Goal: Entertainment & Leisure: Consume media (video, audio)

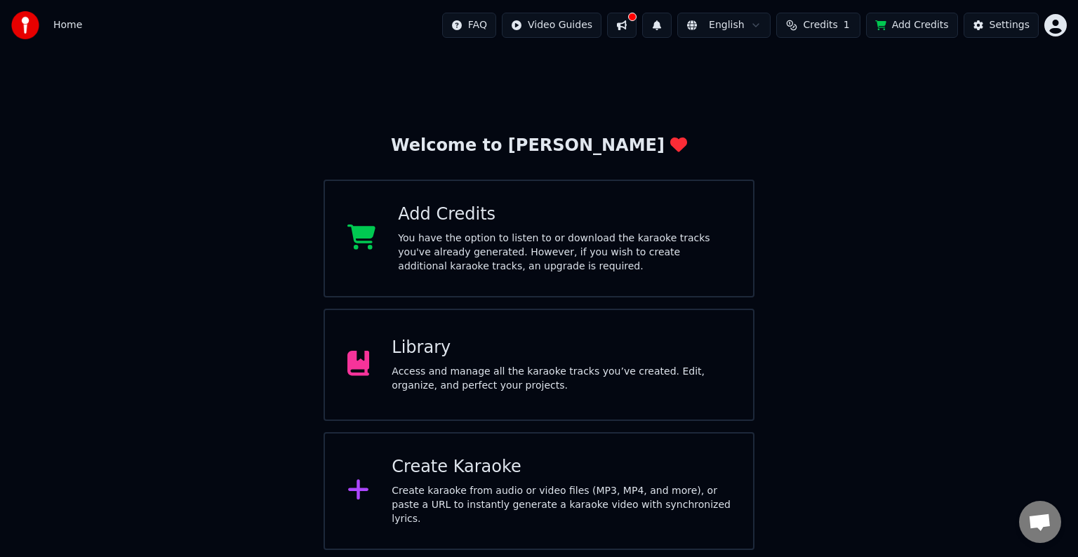
click at [654, 329] on div "Library Access and manage all the karaoke tracks you’ve created. Edit, organize…" at bounding box center [538, 365] width 431 height 112
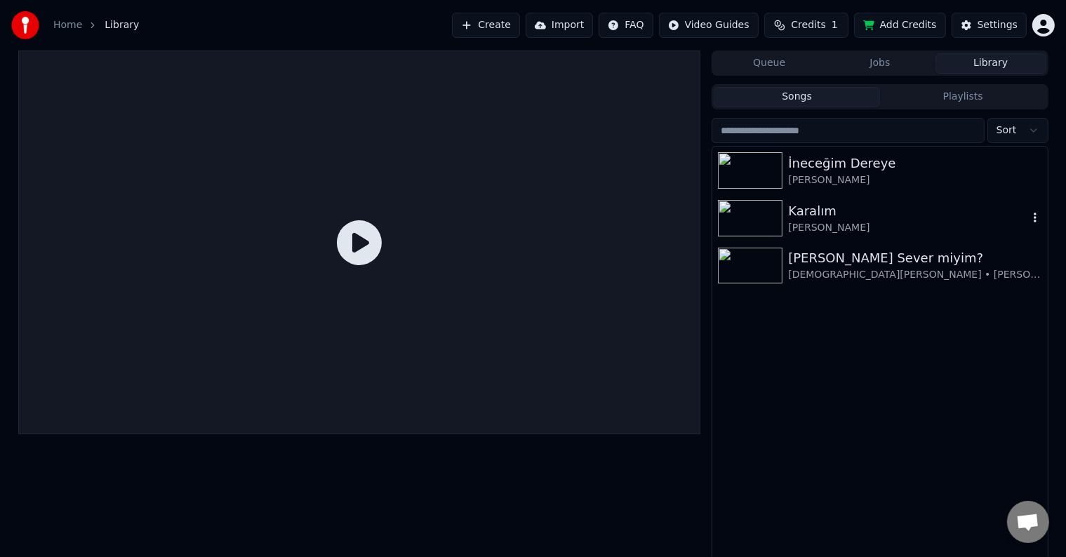
click at [758, 225] on img at bounding box center [750, 218] width 65 height 36
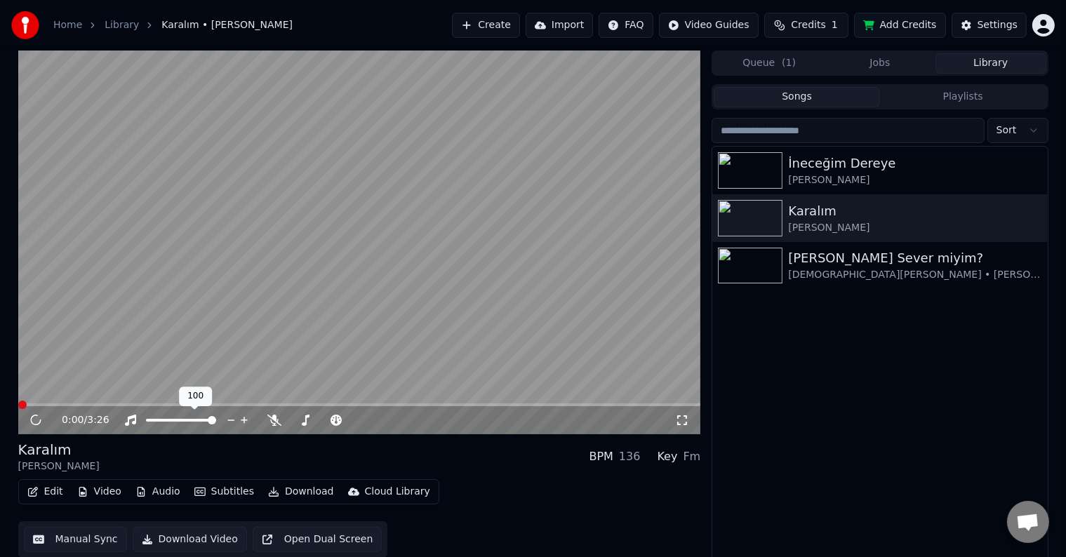
click at [146, 419] on span at bounding box center [181, 420] width 70 height 3
click at [340, 421] on span at bounding box center [325, 420] width 70 height 3
click at [333, 421] on span at bounding box center [335, 420] width 8 height 8
click at [181, 404] on span at bounding box center [359, 404] width 683 height 3
click at [340, 420] on span at bounding box center [315, 420] width 51 height 3
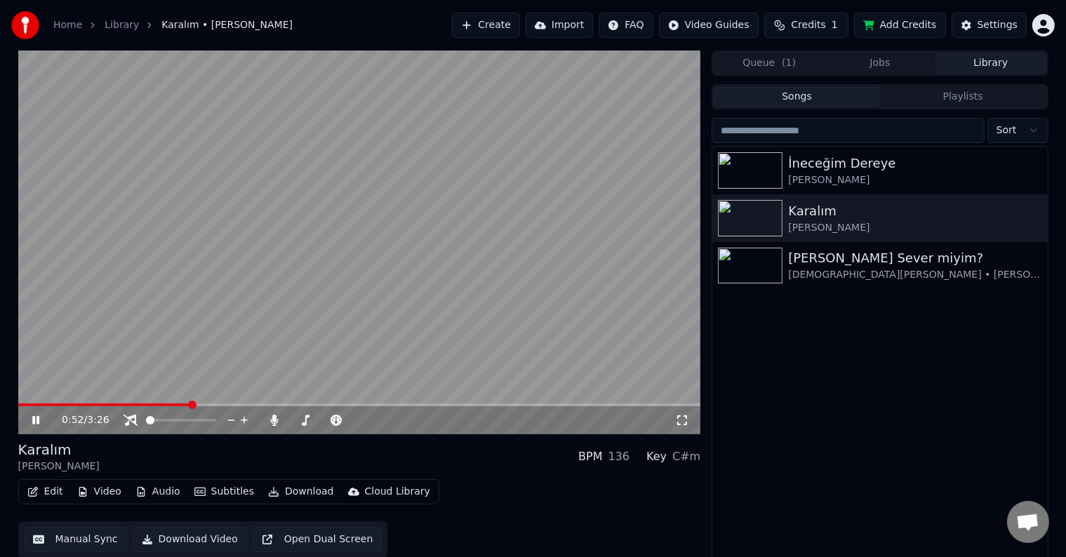
click at [686, 424] on icon at bounding box center [682, 420] width 10 height 10
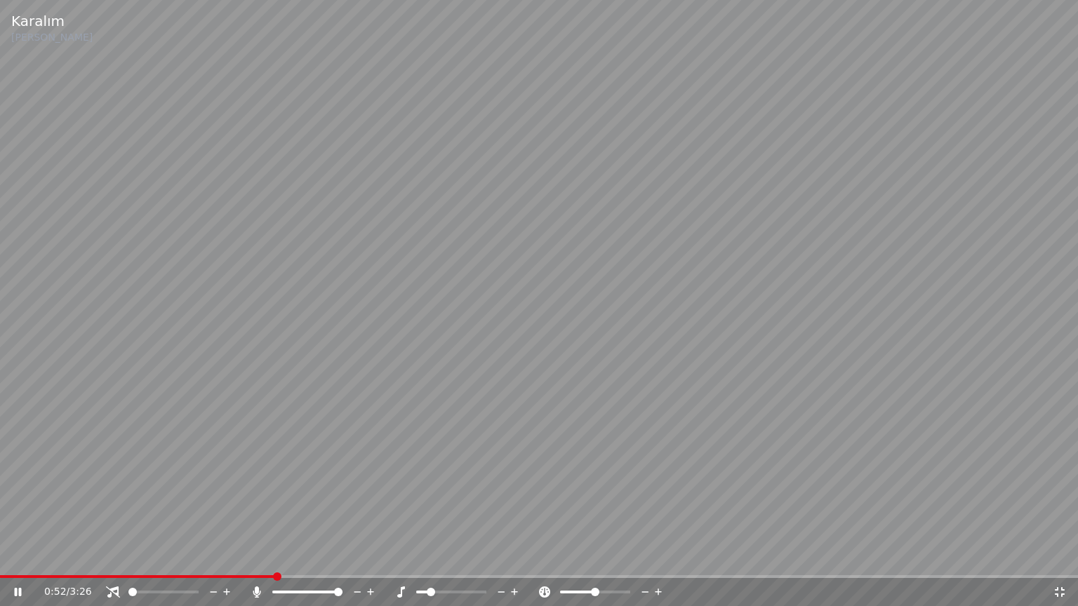
click at [1065, 556] on div "0:52 / 3:26" at bounding box center [539, 592] width 1067 height 14
click at [1057, 556] on icon at bounding box center [1060, 592] width 10 height 10
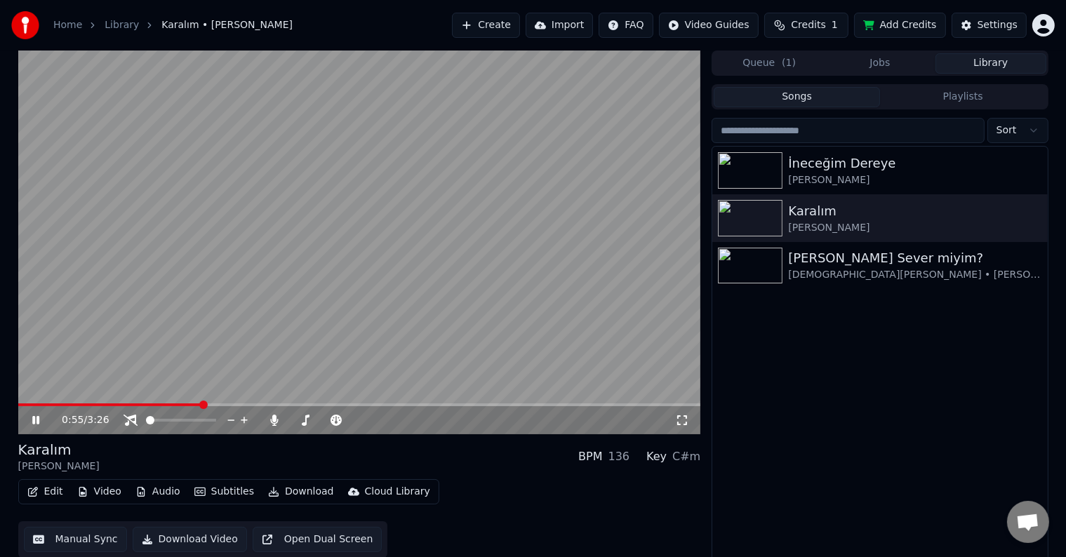
click at [690, 420] on div "0:55 / 3:26" at bounding box center [360, 420] width 672 height 14
click at [679, 423] on icon at bounding box center [682, 420] width 14 height 11
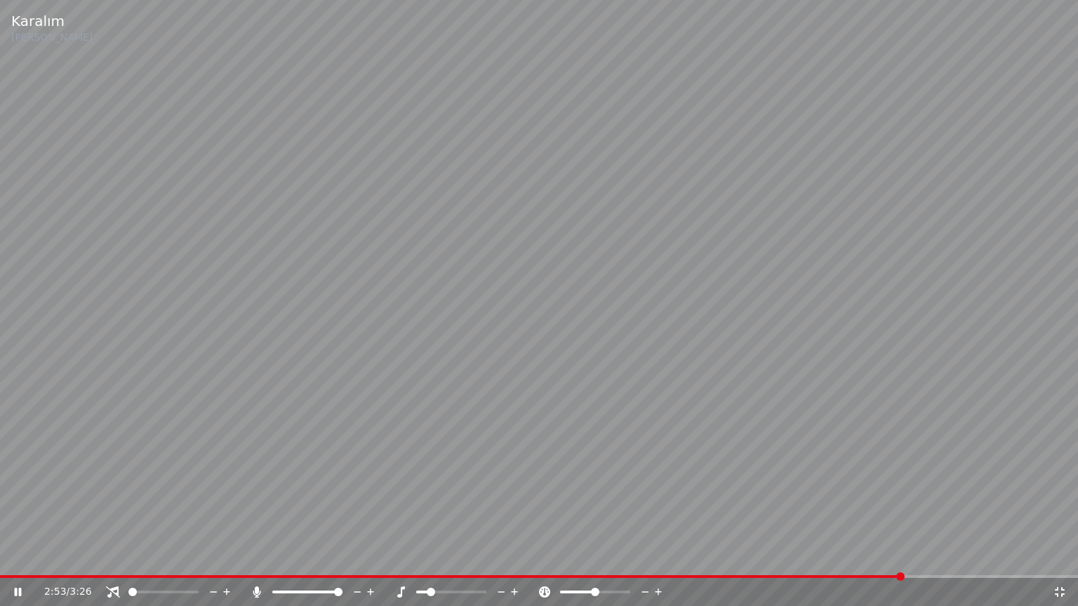
click at [476, 556] on div at bounding box center [464, 592] width 113 height 14
click at [473, 556] on span at bounding box center [451, 592] width 70 height 3
click at [465, 556] on span at bounding box center [445, 592] width 58 height 3
click at [743, 556] on video at bounding box center [539, 303] width 1078 height 606
click at [688, 556] on span at bounding box center [344, 576] width 688 height 3
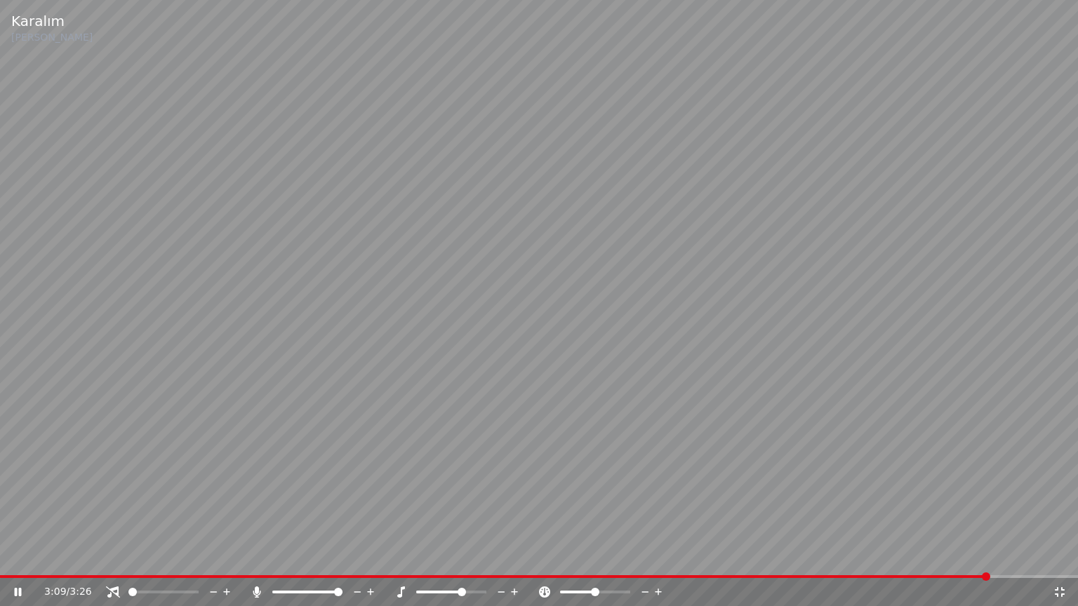
click at [397, 556] on video at bounding box center [539, 303] width 1078 height 606
click at [254, 556] on video at bounding box center [539, 303] width 1078 height 606
click at [258, 556] on span at bounding box center [495, 576] width 991 height 3
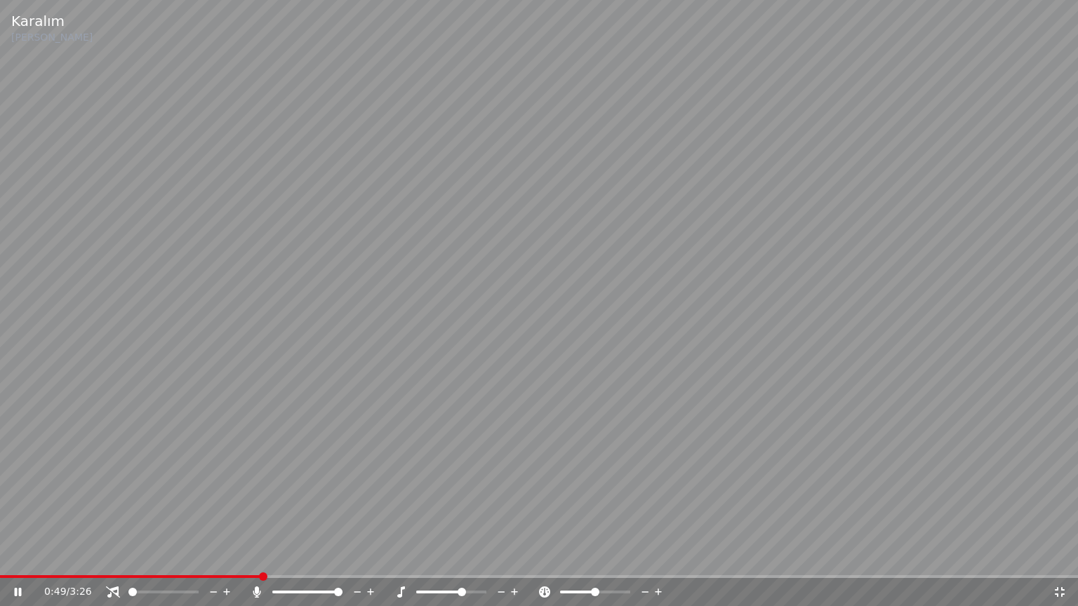
click at [286, 556] on span at bounding box center [539, 576] width 1078 height 3
click at [468, 556] on div at bounding box center [464, 592] width 113 height 14
click at [472, 556] on span at bounding box center [451, 592] width 70 height 3
drag, startPoint x: 483, startPoint y: 593, endPoint x: 494, endPoint y: 593, distance: 10.5
click at [488, 556] on div at bounding box center [464, 592] width 113 height 14
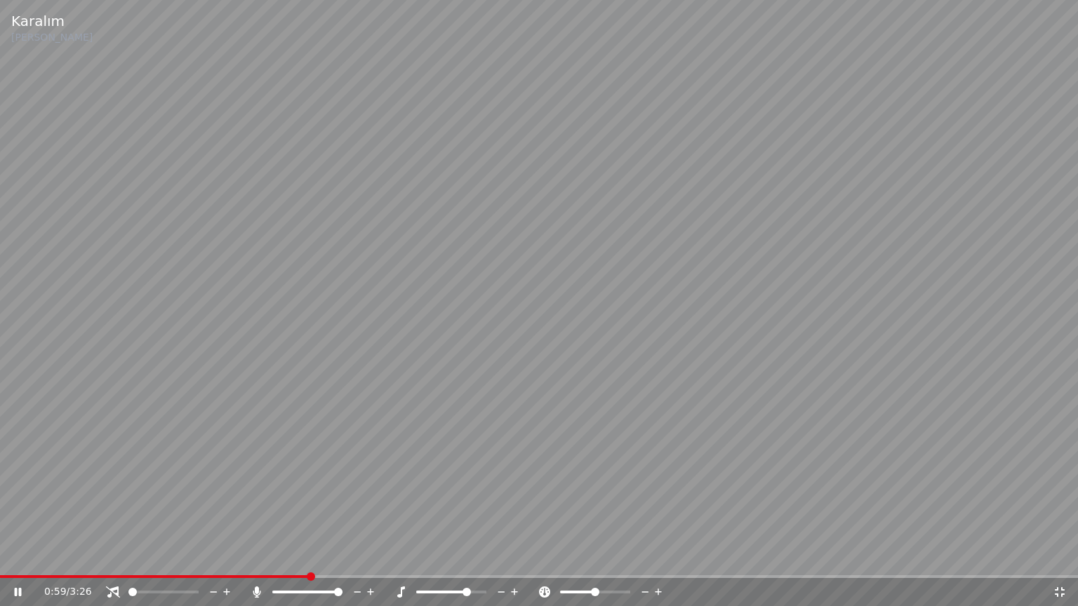
drag, startPoint x: 479, startPoint y: 595, endPoint x: 494, endPoint y: 599, distance: 15.1
click at [503, 556] on div "0:59 / 3:26" at bounding box center [539, 592] width 1078 height 28
drag, startPoint x: 474, startPoint y: 594, endPoint x: 494, endPoint y: 599, distance: 20.1
click at [494, 556] on div at bounding box center [464, 592] width 113 height 14
click at [471, 556] on span at bounding box center [466, 592] width 8 height 8
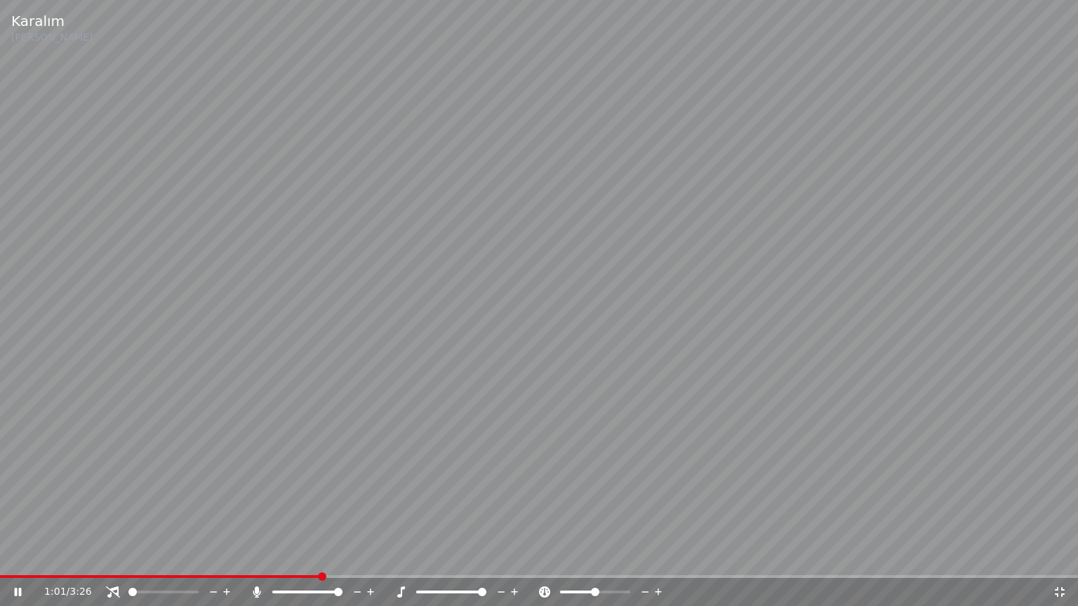
click at [731, 556] on div "1:01 / 3:26" at bounding box center [539, 592] width 1078 height 28
click at [502, 556] on icon at bounding box center [501, 592] width 13 height 14
click at [338, 556] on span at bounding box center [169, 576] width 339 height 3
click at [333, 556] on span at bounding box center [177, 576] width 354 height 3
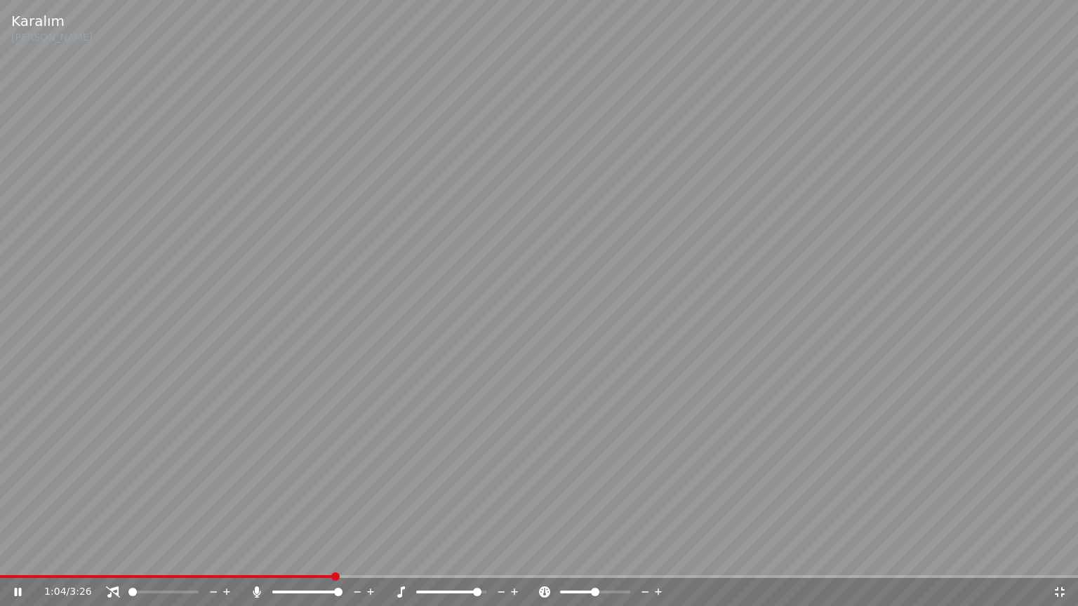
click at [331, 556] on span at bounding box center [167, 576] width 334 height 3
click at [328, 556] on span at bounding box center [164, 576] width 328 height 3
click at [467, 556] on span at bounding box center [442, 592] width 53 height 3
click at [357, 556] on span at bounding box center [212, 576] width 425 height 3
click at [450, 556] on span at bounding box center [451, 592] width 8 height 8
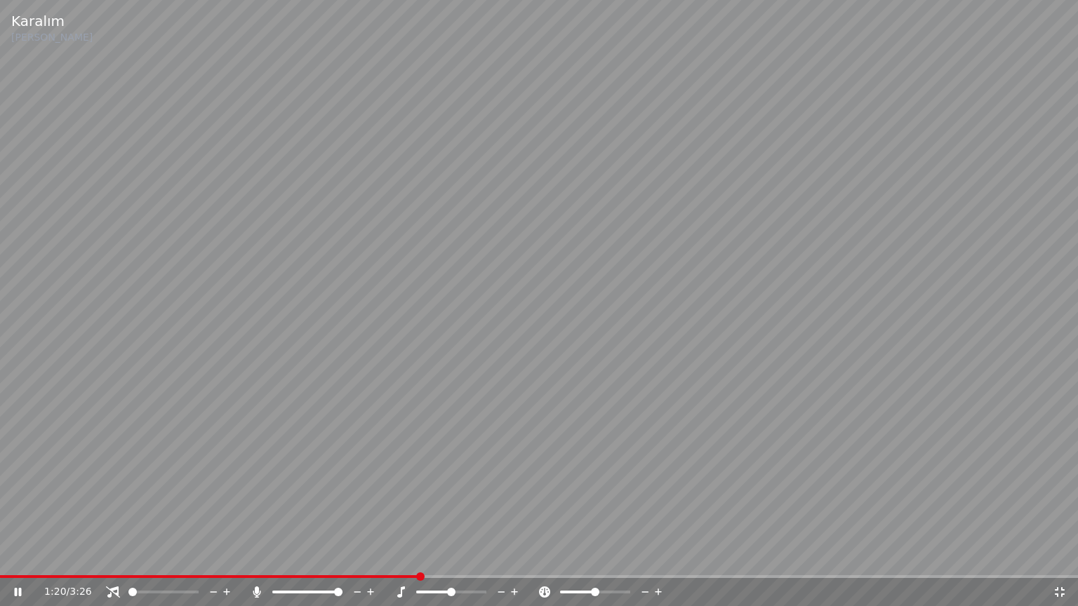
click at [791, 415] on video at bounding box center [539, 303] width 1078 height 606
click at [940, 402] on video at bounding box center [539, 303] width 1078 height 606
click at [728, 556] on span at bounding box center [539, 576] width 1078 height 3
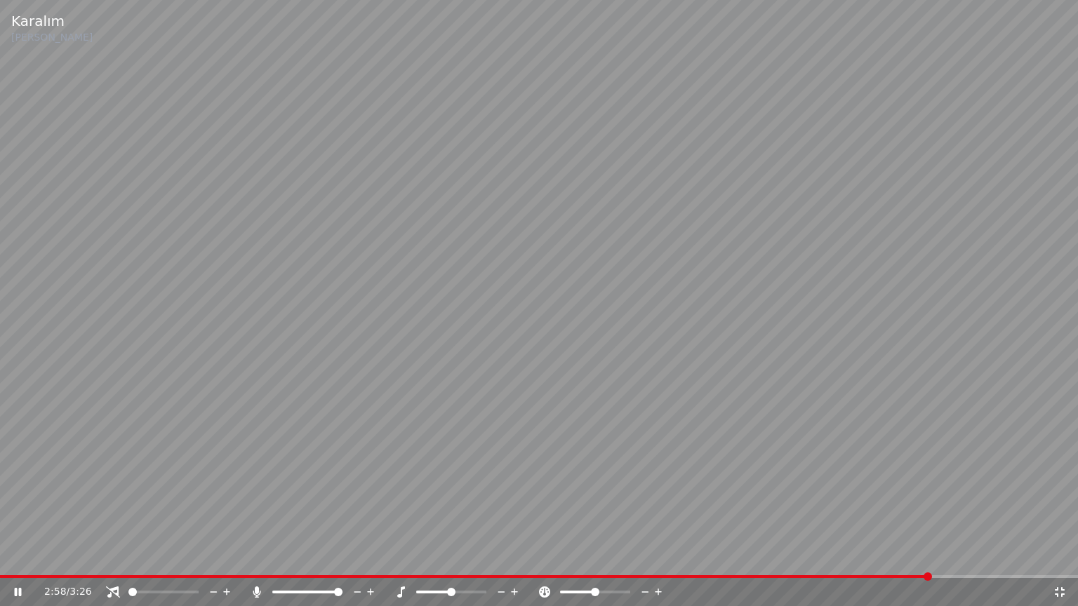
click at [1056, 556] on icon at bounding box center [1060, 592] width 10 height 10
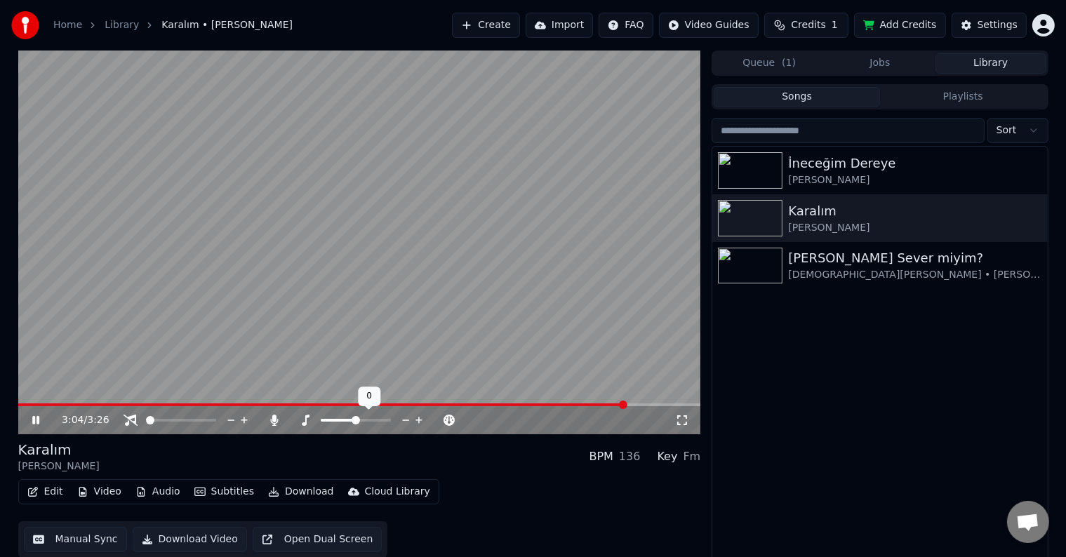
click at [419, 418] on icon at bounding box center [418, 420] width 7 height 7
click at [540, 404] on span at bounding box center [279, 404] width 522 height 3
click at [406, 423] on icon at bounding box center [405, 420] width 13 height 14
click at [417, 421] on icon at bounding box center [419, 420] width 13 height 14
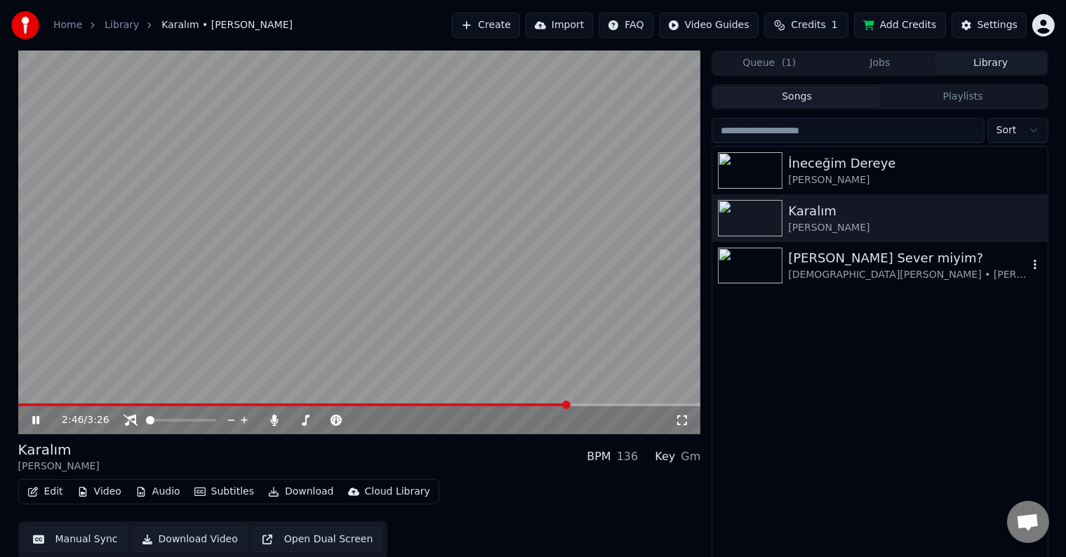
click at [736, 286] on div "[PERSON_NAME] Sever miyim? [DEMOGRAPHIC_DATA][PERSON_NAME] • [PERSON_NAME]" at bounding box center [879, 266] width 335 height 48
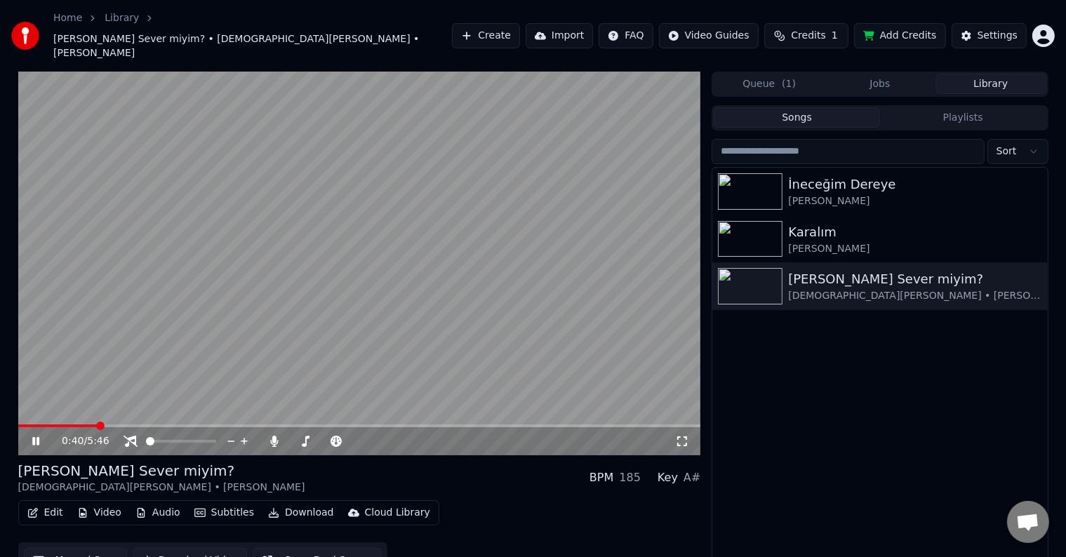
click at [680, 436] on icon at bounding box center [682, 441] width 14 height 11
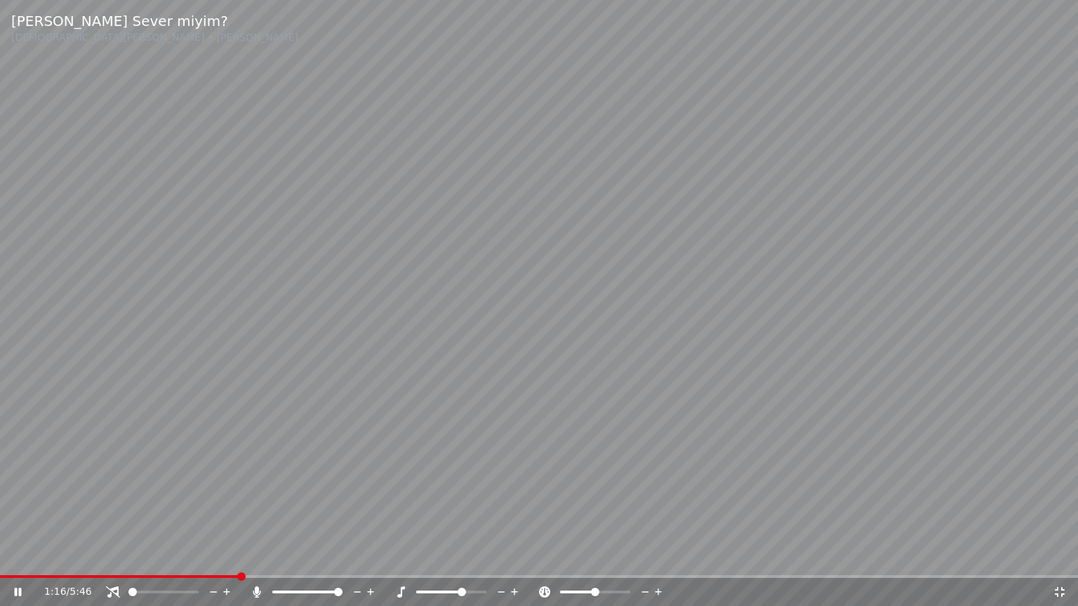
click at [514, 556] on icon at bounding box center [514, 592] width 7 height 7
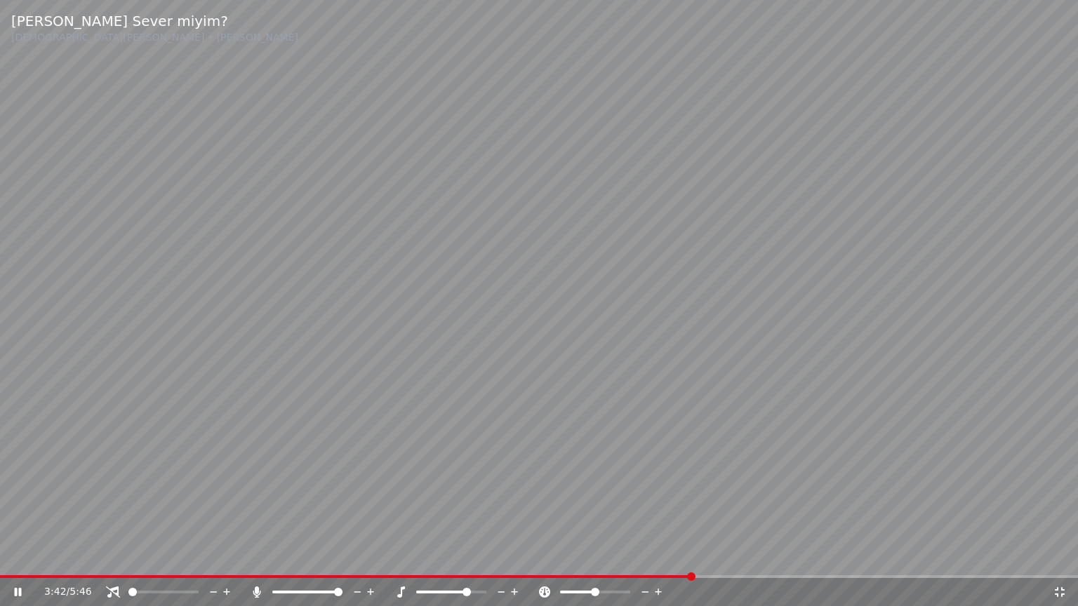
drag, startPoint x: 1061, startPoint y: 589, endPoint x: 937, endPoint y: 469, distance: 172.2
click at [1060, 556] on icon at bounding box center [1060, 592] width 14 height 11
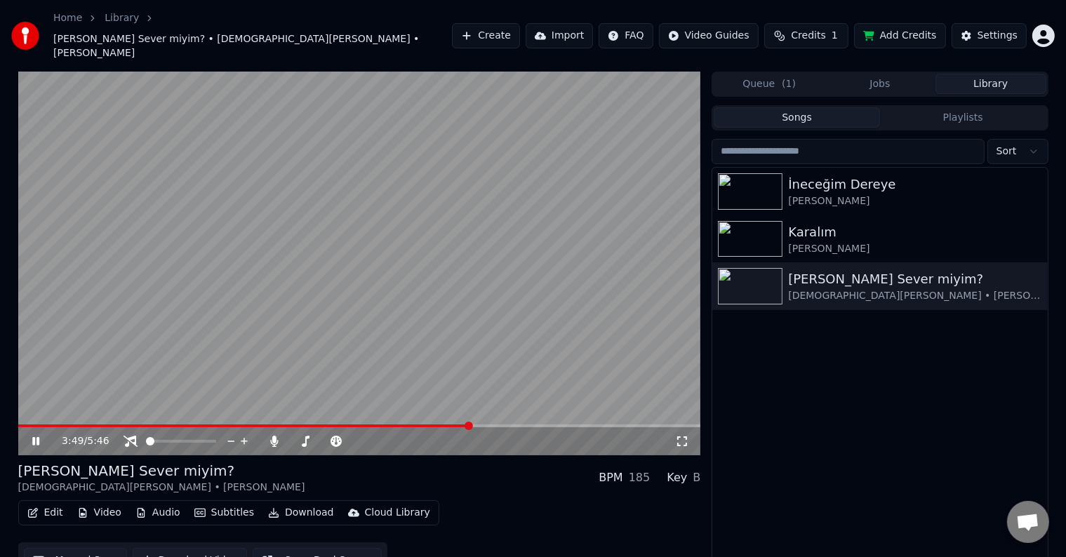
click at [524, 427] on div "3:49 / 5:46" at bounding box center [359, 441] width 683 height 28
click at [545, 425] on span at bounding box center [359, 426] width 683 height 3
click at [547, 422] on span at bounding box center [542, 426] width 8 height 8
click at [686, 436] on icon at bounding box center [682, 441] width 10 height 10
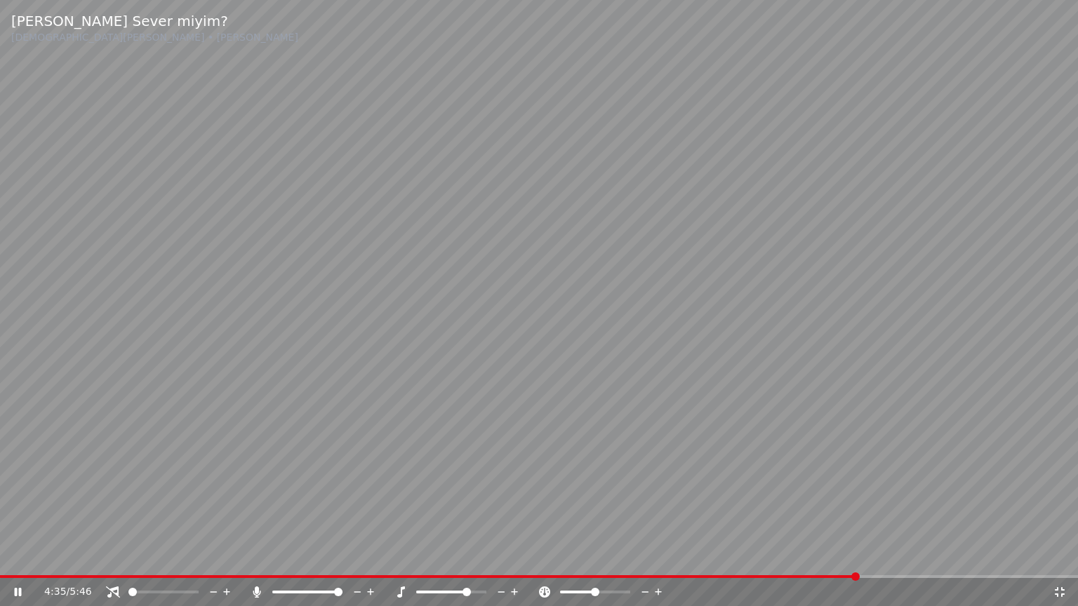
click at [444, 556] on div at bounding box center [464, 592] width 113 height 14
click at [446, 556] on div at bounding box center [464, 592] width 113 height 14
click at [433, 556] on div at bounding box center [464, 592] width 113 height 14
click at [432, 556] on span at bounding box center [442, 592] width 53 height 3
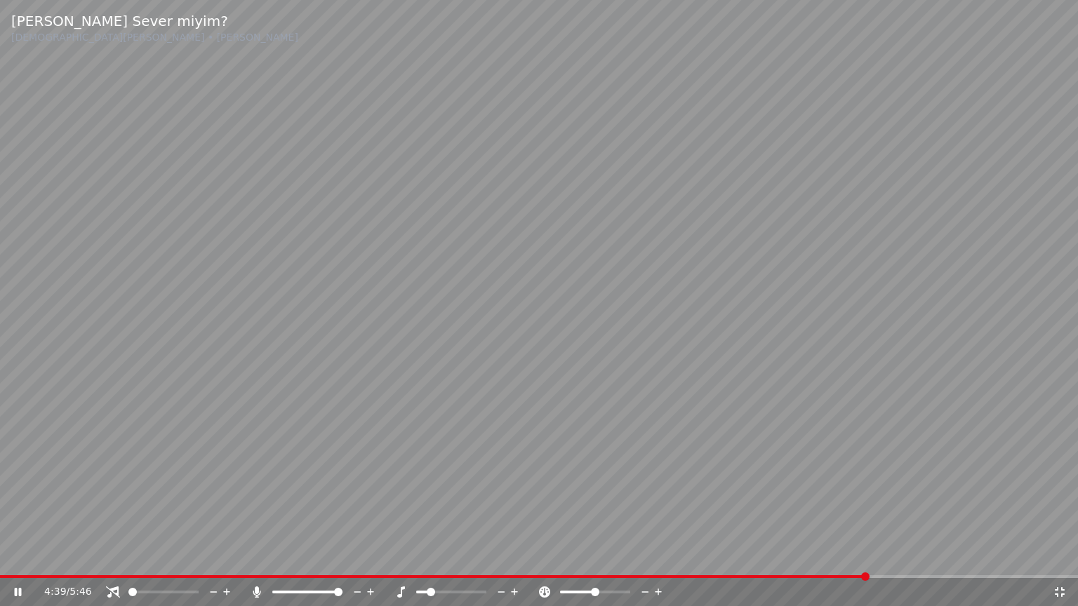
click at [427, 556] on span at bounding box center [431, 592] width 8 height 8
click at [1064, 556] on icon at bounding box center [1060, 592] width 14 height 11
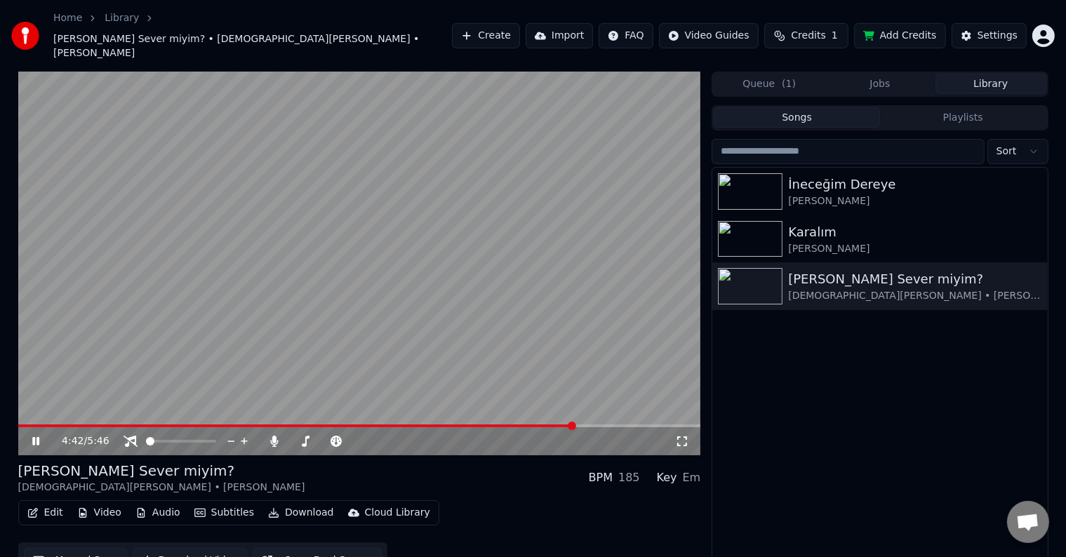
click at [817, 448] on div "İneceğim [PERSON_NAME] Karalım [PERSON_NAME] Ben Seni Sever miyim? [DEMOGRAPHIC…" at bounding box center [879, 376] width 335 height 417
click at [751, 173] on img at bounding box center [750, 191] width 65 height 36
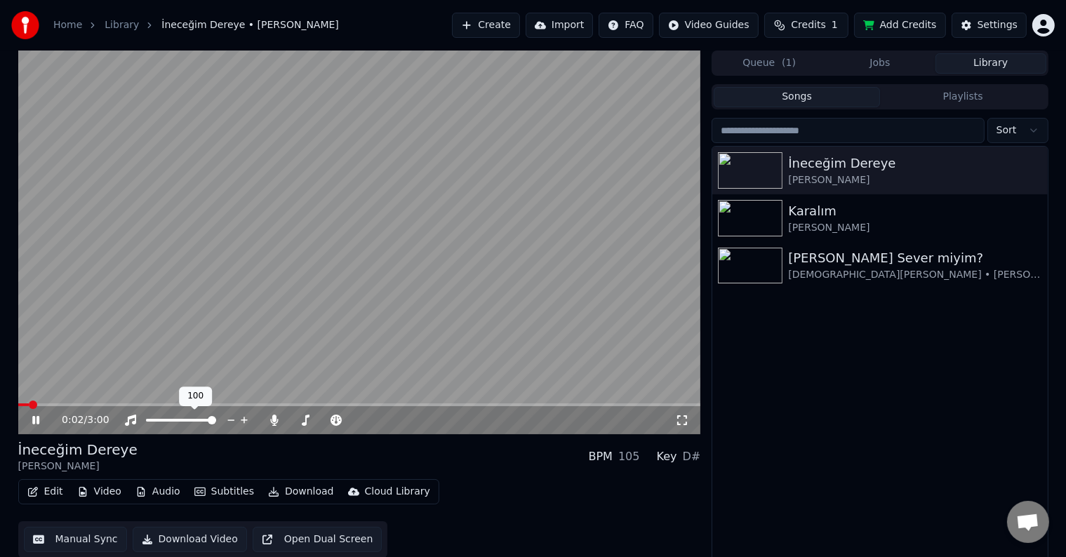
click at [216, 422] on span at bounding box center [181, 420] width 70 height 3
drag, startPoint x: 342, startPoint y: 418, endPoint x: 362, endPoint y: 422, distance: 20.8
click at [356, 424] on div at bounding box center [368, 420] width 113 height 14
click at [370, 417] on div at bounding box center [368, 420] width 113 height 14
click at [372, 420] on span at bounding box center [356, 420] width 70 height 3
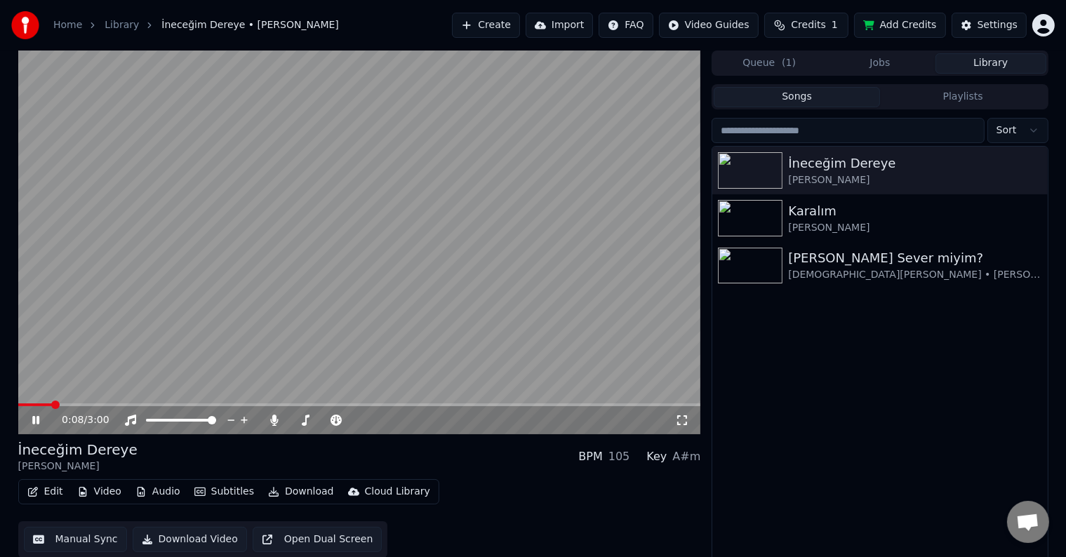
click at [443, 446] on div "İneceğim Dereye [PERSON_NAME] BPM 105 Key A#m" at bounding box center [359, 457] width 683 height 34
click at [194, 421] on span at bounding box center [193, 420] width 8 height 8
click at [197, 425] on span at bounding box center [193, 420] width 8 height 8
click at [490, 453] on div "İneceğim Dereye [PERSON_NAME] BPM 105 Key A#m" at bounding box center [359, 457] width 683 height 34
click at [686, 424] on icon at bounding box center [682, 420] width 10 height 10
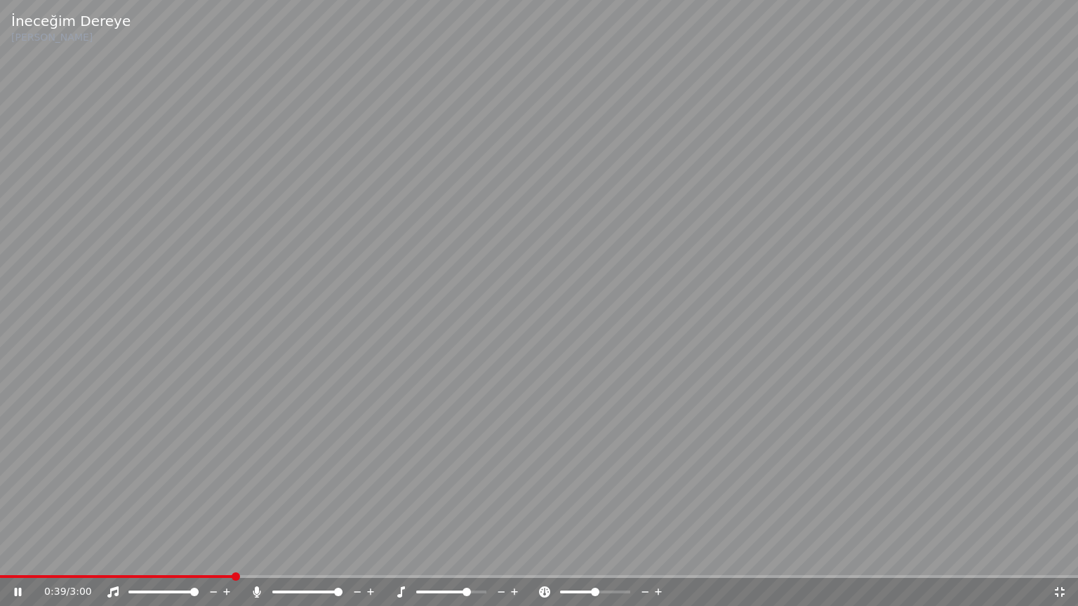
click at [190, 556] on span at bounding box center [194, 592] width 8 height 8
click at [471, 556] on span at bounding box center [466, 592] width 8 height 8
click at [469, 556] on span at bounding box center [442, 592] width 53 height 3
click at [897, 446] on video at bounding box center [539, 303] width 1078 height 606
click at [940, 436] on video at bounding box center [539, 303] width 1078 height 606
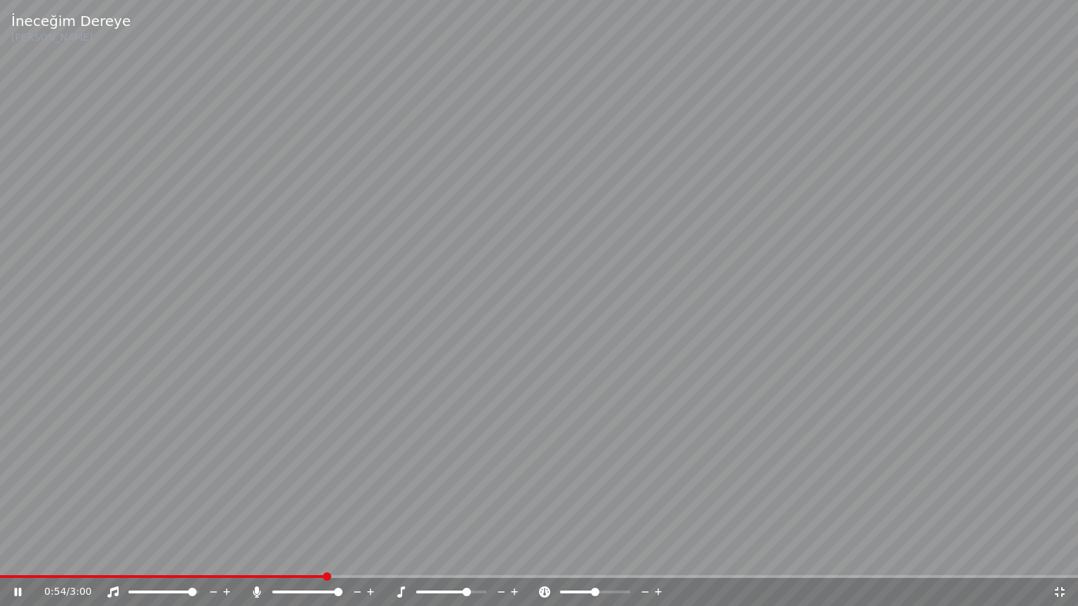
click at [188, 556] on span at bounding box center [192, 592] width 8 height 8
click at [192, 556] on span at bounding box center [187, 592] width 8 height 8
click at [190, 556] on span at bounding box center [194, 592] width 8 height 8
click at [500, 556] on icon at bounding box center [501, 592] width 13 height 14
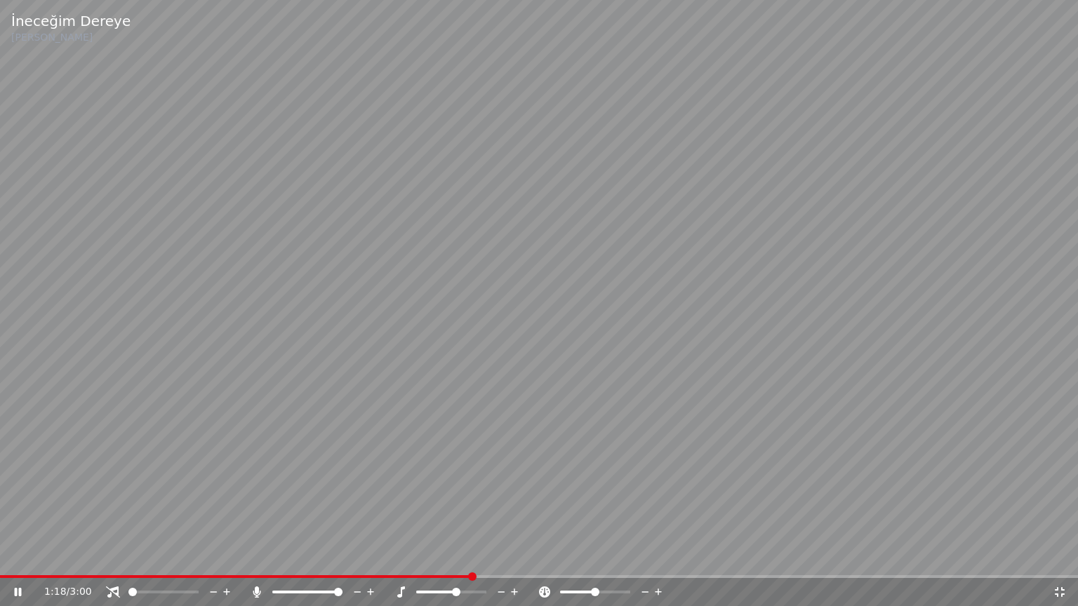
click at [513, 556] on icon at bounding box center [514, 592] width 13 height 14
click at [199, 556] on span at bounding box center [194, 592] width 8 height 8
click at [308, 556] on span at bounding box center [290, 592] width 36 height 3
click at [128, 556] on span at bounding box center [132, 592] width 8 height 8
click at [196, 556] on span at bounding box center [191, 592] width 8 height 8
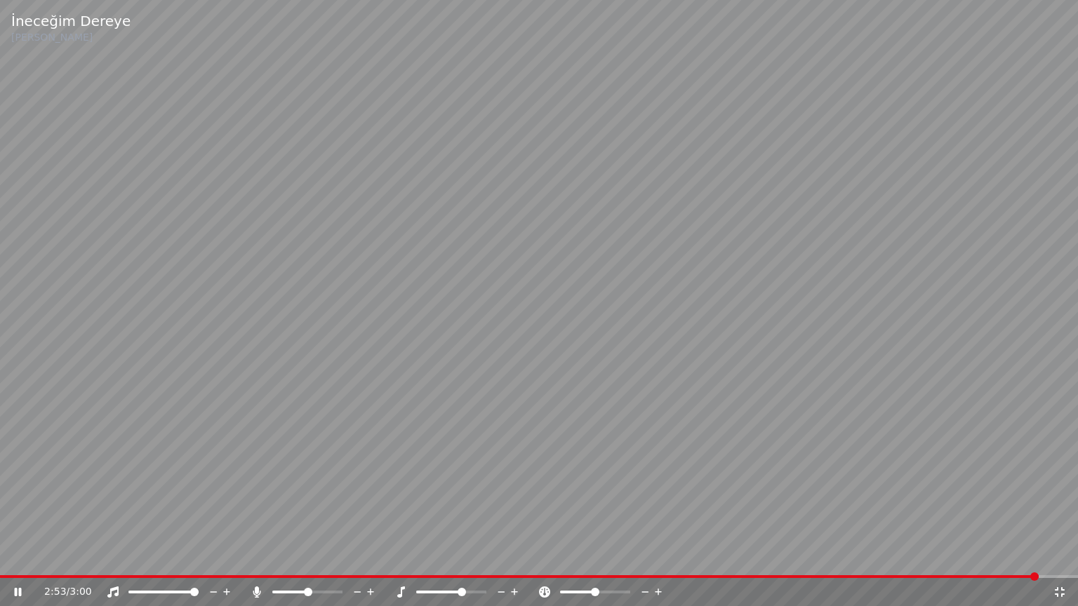
click at [1062, 556] on icon at bounding box center [1060, 592] width 14 height 11
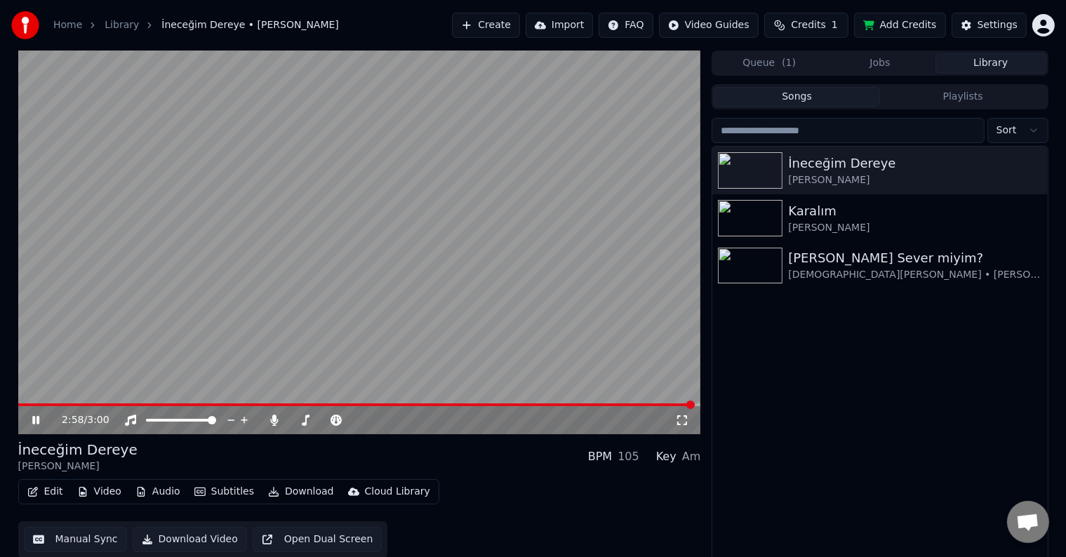
click at [18, 406] on span at bounding box center [356, 404] width 677 height 3
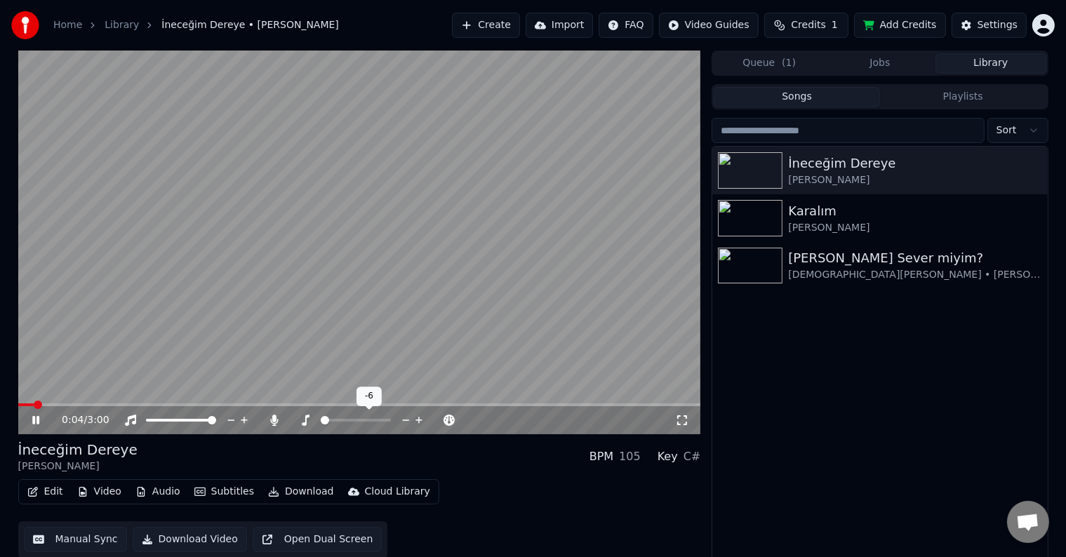
click at [321, 420] on span at bounding box center [321, 420] width 0 height 3
click at [399, 336] on video at bounding box center [359, 243] width 683 height 384
click at [382, 320] on video at bounding box center [359, 243] width 683 height 384
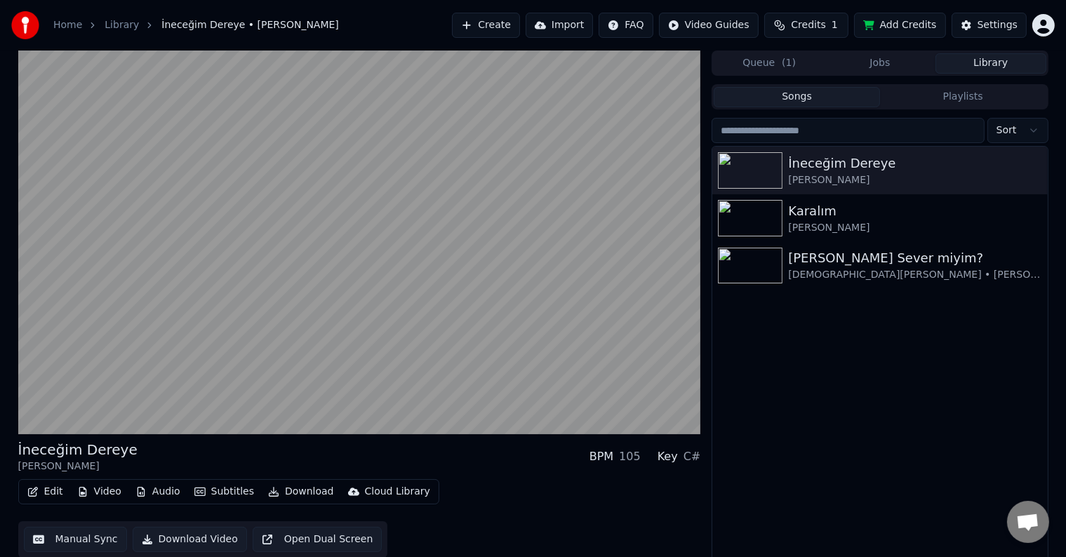
click at [387, 323] on video at bounding box center [359, 243] width 683 height 384
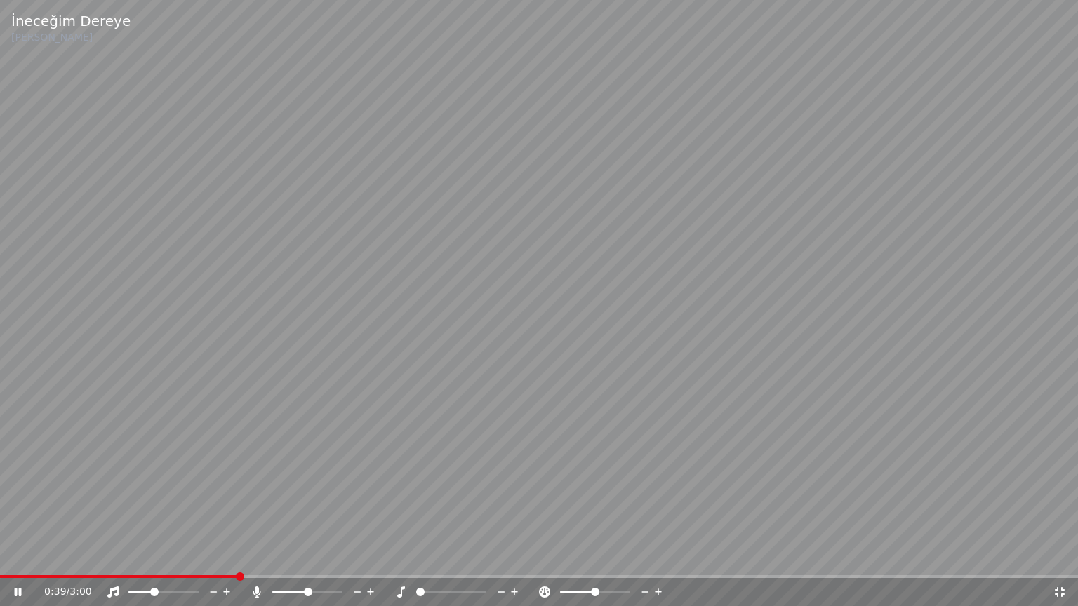
click at [150, 556] on span at bounding box center [154, 592] width 8 height 8
click at [145, 556] on span at bounding box center [141, 592] width 8 height 8
click at [514, 556] on icon at bounding box center [514, 592] width 13 height 14
click at [128, 556] on span at bounding box center [132, 592] width 8 height 8
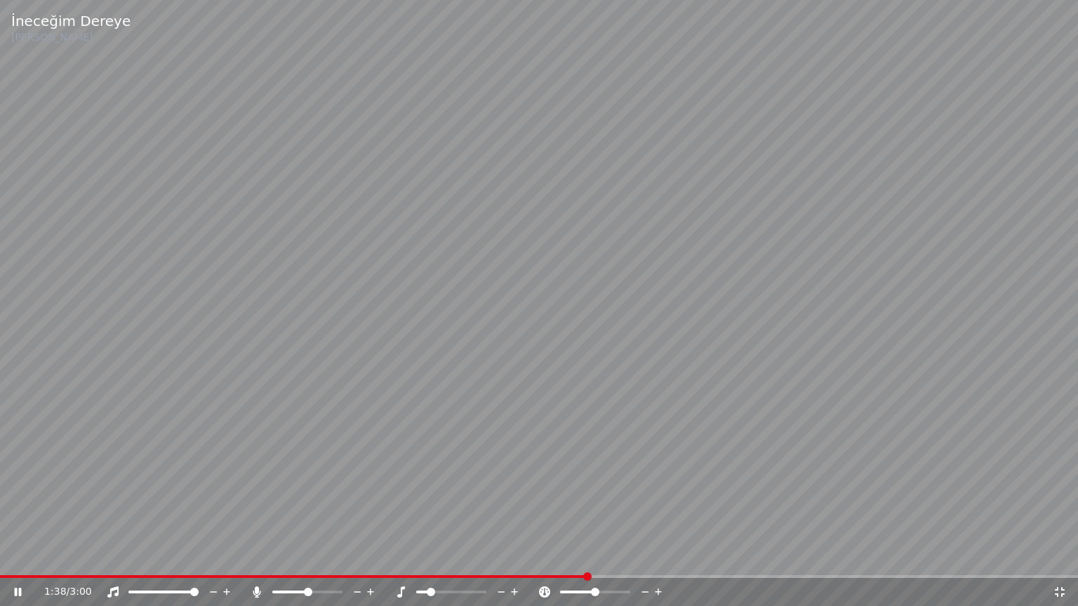
click at [199, 556] on span at bounding box center [194, 592] width 8 height 8
click at [149, 556] on span at bounding box center [153, 592] width 8 height 8
click at [84, 556] on div "1:53 / 3:00" at bounding box center [539, 592] width 1078 height 28
click at [632, 370] on video at bounding box center [539, 303] width 1078 height 606
click at [655, 356] on video at bounding box center [539, 303] width 1078 height 606
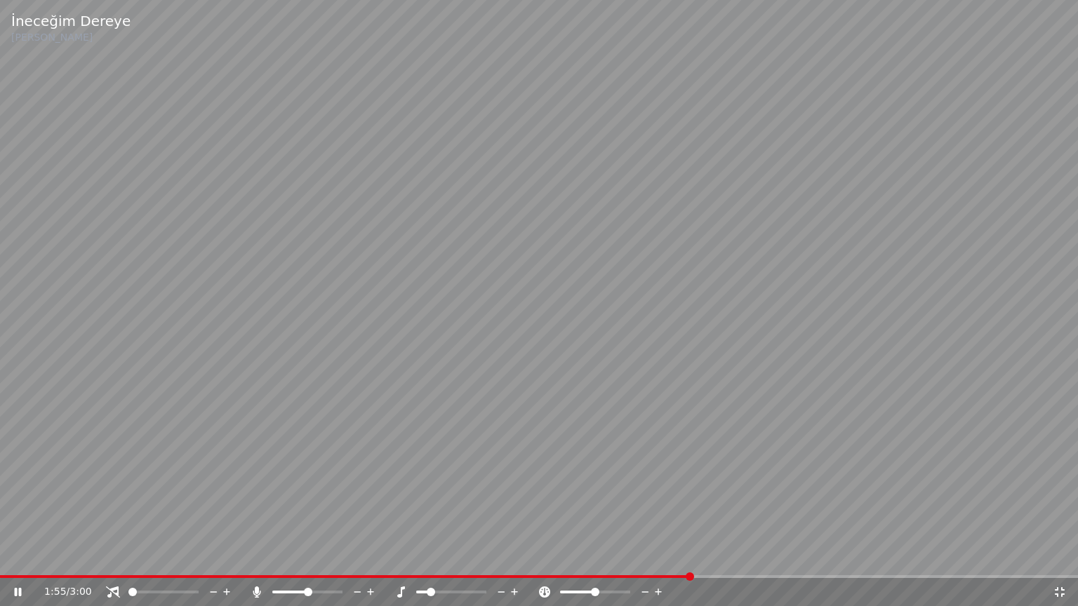
click at [1057, 556] on div "1:55 / 3:00" at bounding box center [539, 592] width 1067 height 14
click at [1057, 556] on icon at bounding box center [1060, 592] width 10 height 10
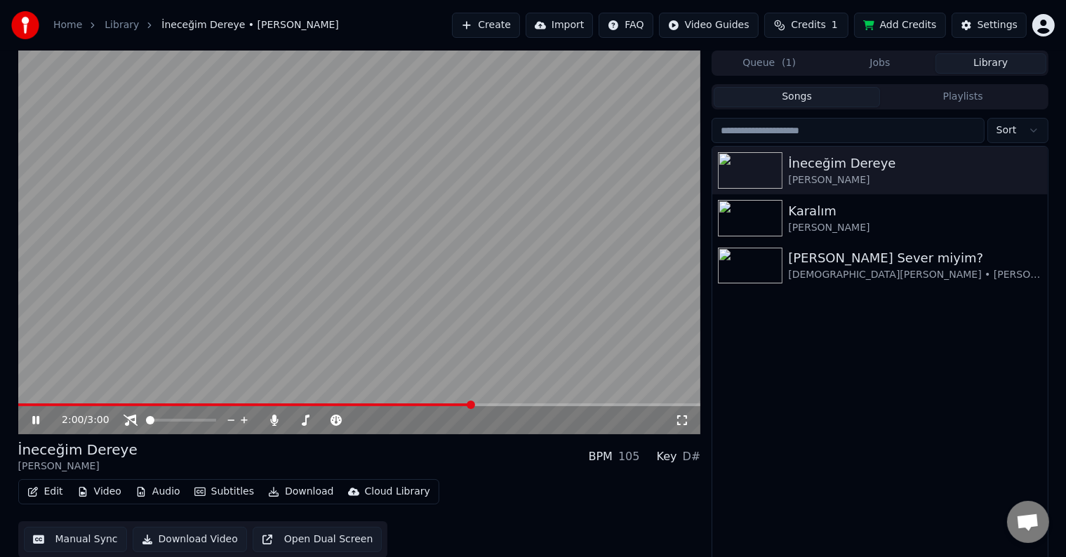
click at [681, 424] on icon at bounding box center [682, 420] width 14 height 11
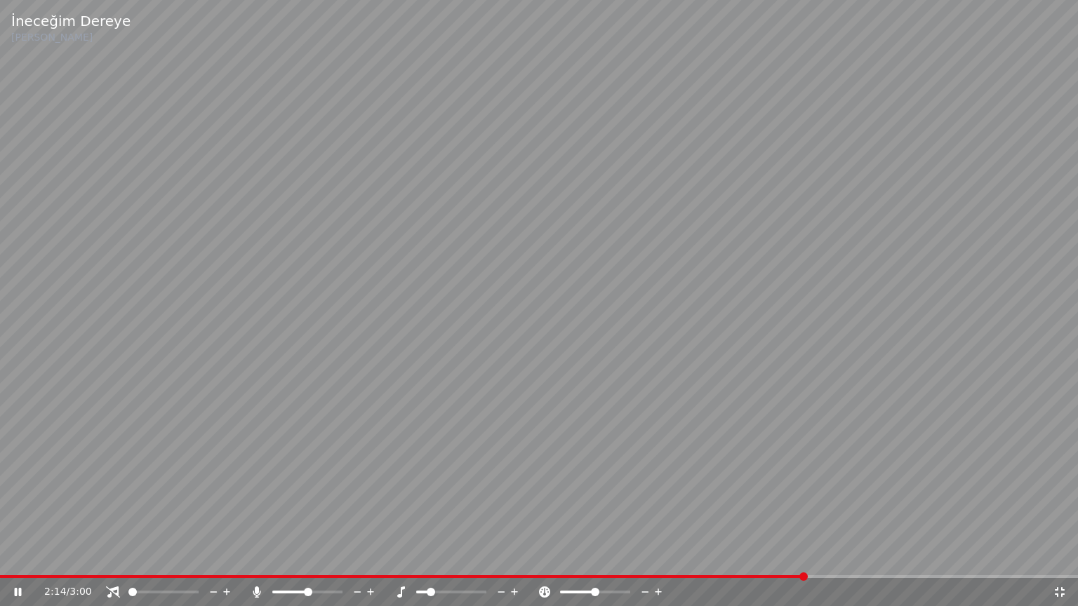
click at [137, 556] on span at bounding box center [132, 592] width 8 height 8
click at [1062, 556] on icon at bounding box center [1060, 592] width 10 height 10
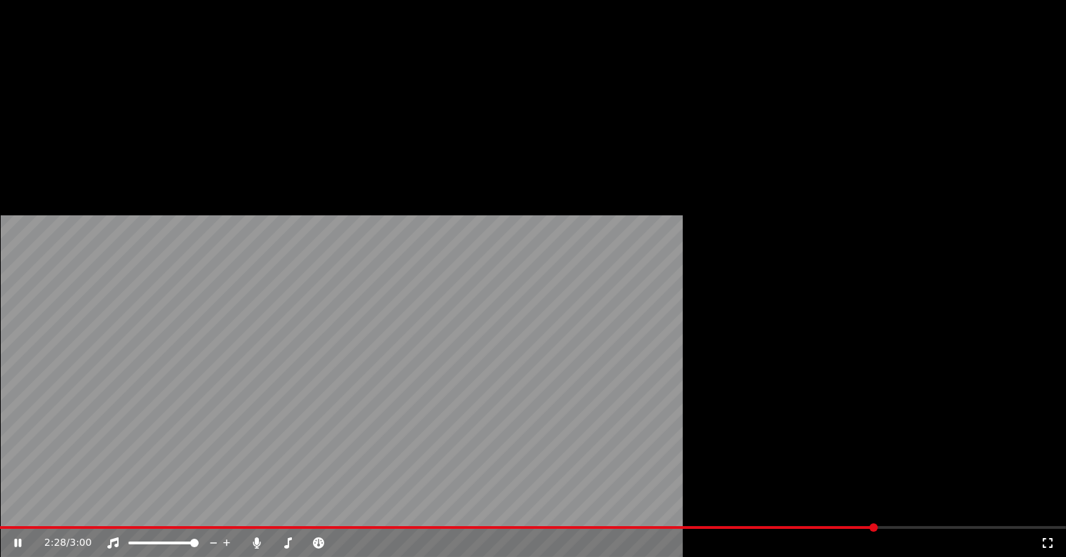
scroll to position [6, 0]
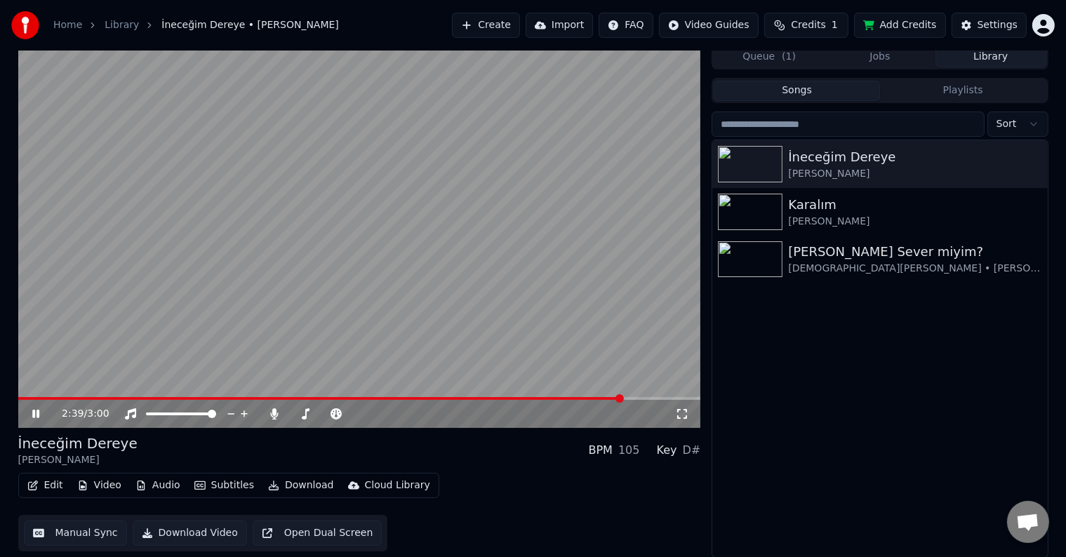
drag, startPoint x: 682, startPoint y: 414, endPoint x: 684, endPoint y: 430, distance: 16.3
click at [682, 414] on icon at bounding box center [682, 413] width 14 height 11
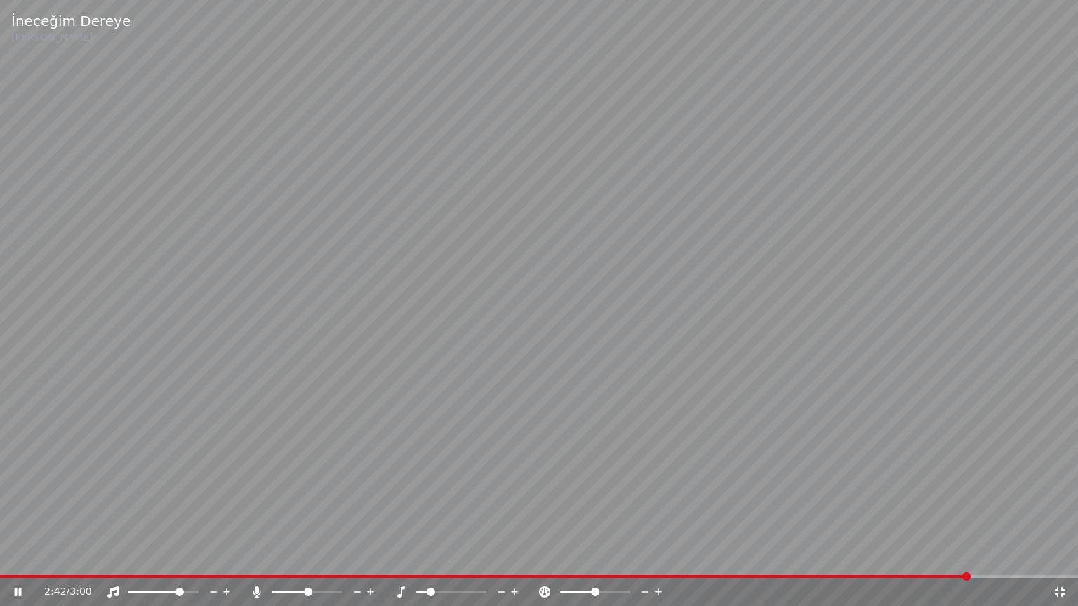
click at [182, 556] on span at bounding box center [154, 592] width 53 height 3
click at [1064, 556] on div "2:53 / 3:00" at bounding box center [539, 592] width 1078 height 28
drag, startPoint x: 1067, startPoint y: 589, endPoint x: 696, endPoint y: 216, distance: 525.4
click at [1067, 556] on div "2:53 / 3:00" at bounding box center [539, 592] width 1067 height 14
drag, startPoint x: 1064, startPoint y: 593, endPoint x: 806, endPoint y: 253, distance: 427.2
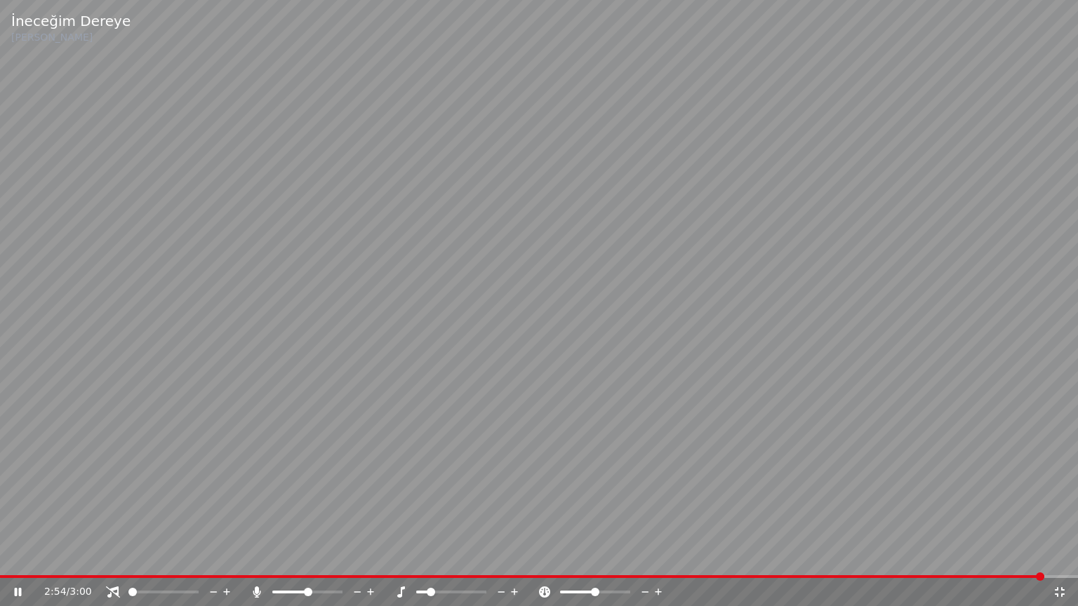
click at [1064, 556] on icon at bounding box center [1060, 592] width 14 height 11
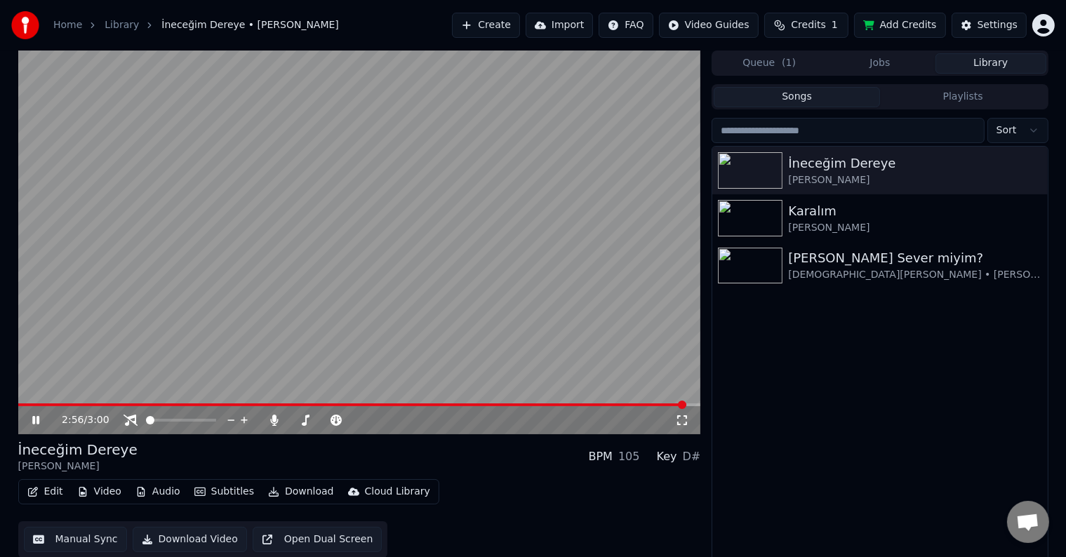
click at [801, 351] on div "İneceğim [PERSON_NAME] Karalım [PERSON_NAME] Ben Seni Sever miyim? [DEMOGRAPHIC…" at bounding box center [879, 355] width 335 height 417
click at [848, 415] on div "İneceğim [PERSON_NAME] Karalım [PERSON_NAME] Ben Seni Sever miyim? [DEMOGRAPHIC…" at bounding box center [879, 355] width 335 height 417
